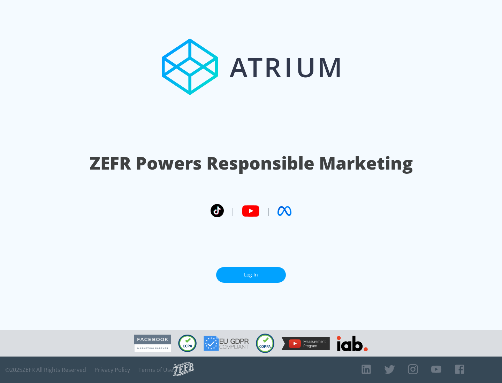
click at [251, 275] on link "Log In" at bounding box center [251, 275] width 70 height 16
